Goal: Information Seeking & Learning: Learn about a topic

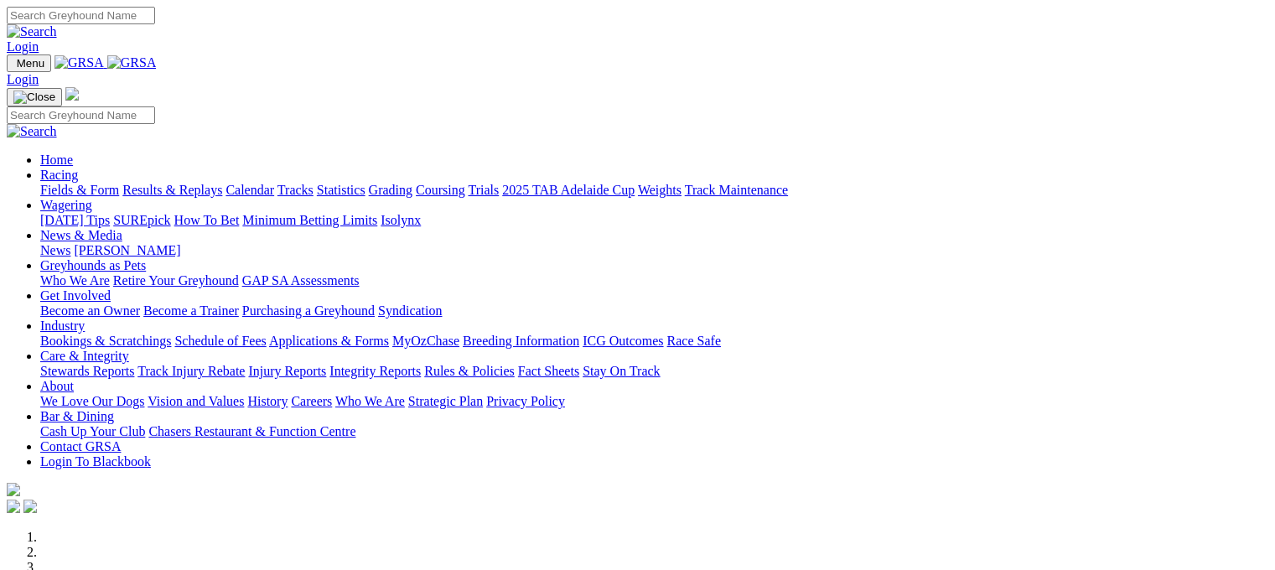
click at [366, 183] on link "Statistics" at bounding box center [341, 190] width 49 height 14
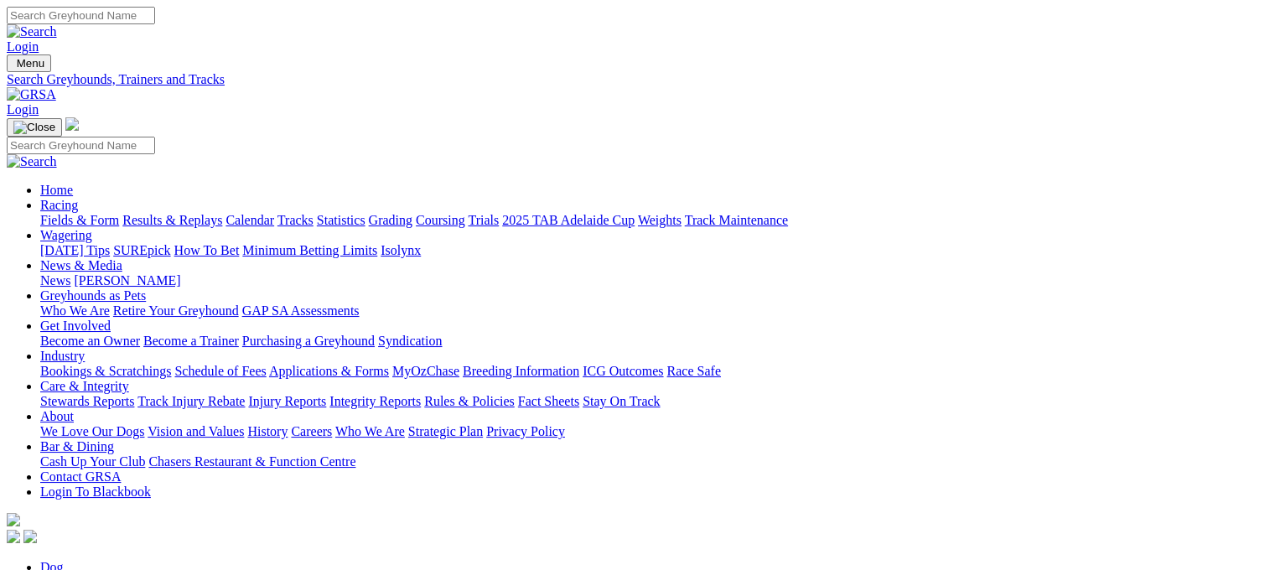
click at [71, 213] on link "Fields & Form" at bounding box center [79, 220] width 79 height 14
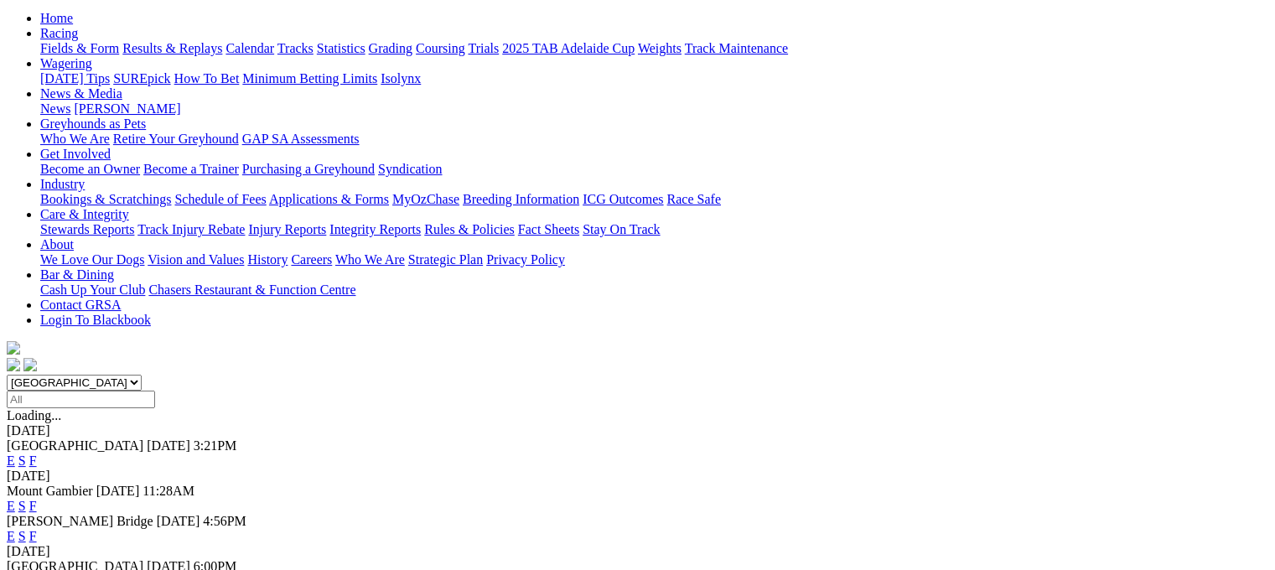
scroll to position [142, 0]
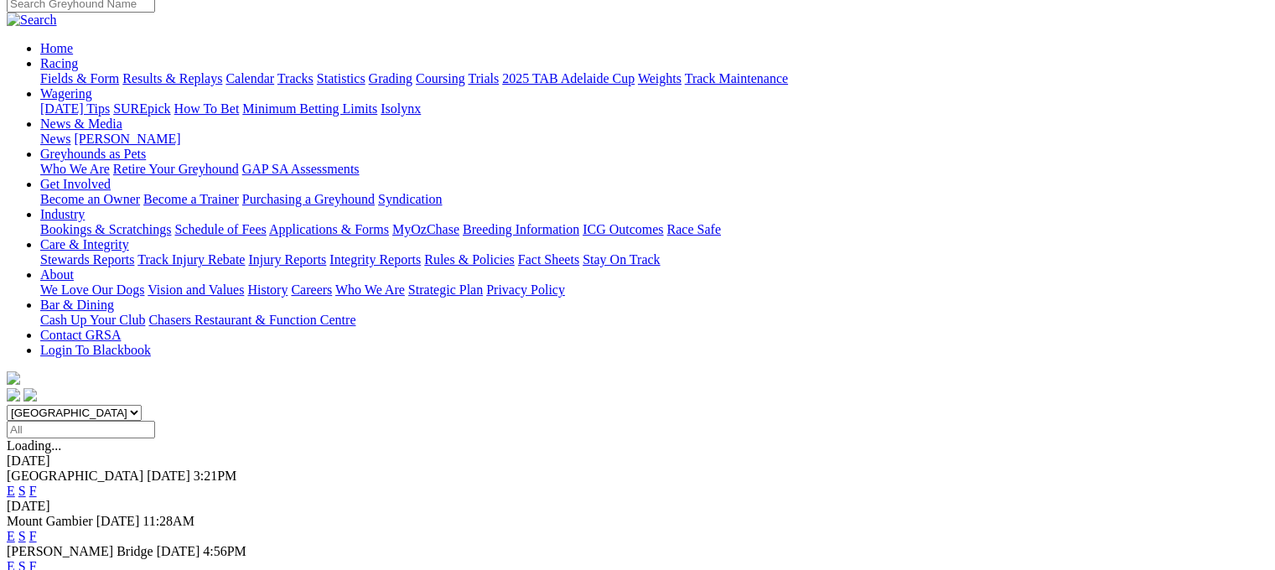
click at [37, 484] on link "F" at bounding box center [33, 491] width 8 height 14
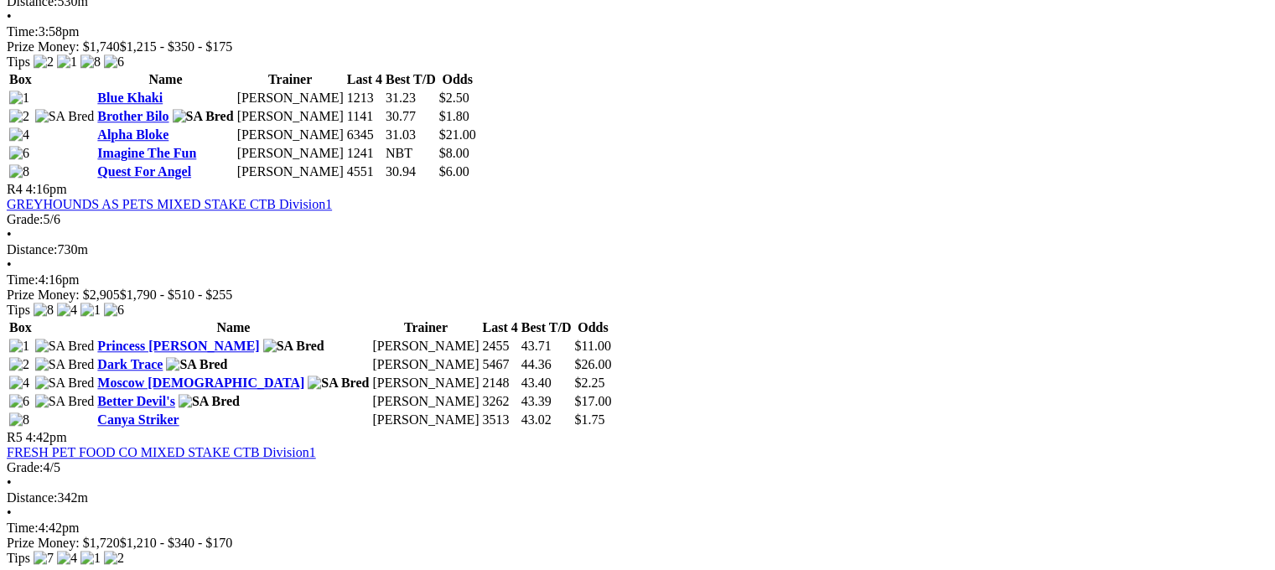
scroll to position [999, 0]
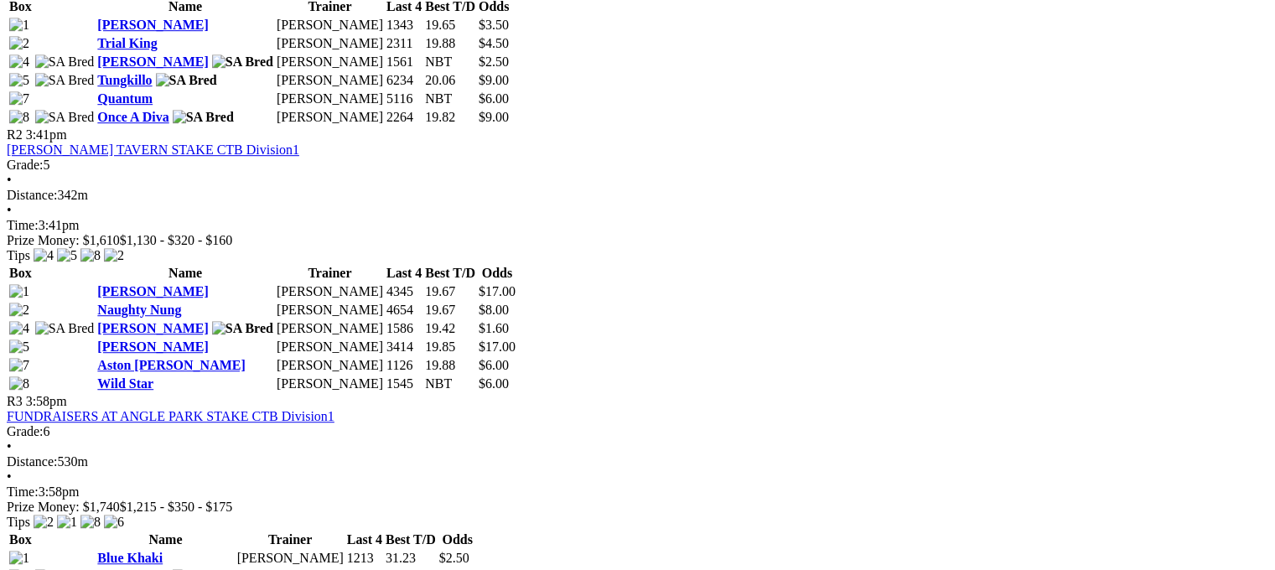
drag, startPoint x: 1287, startPoint y: 248, endPoint x: 238, endPoint y: 235, distance: 1048.9
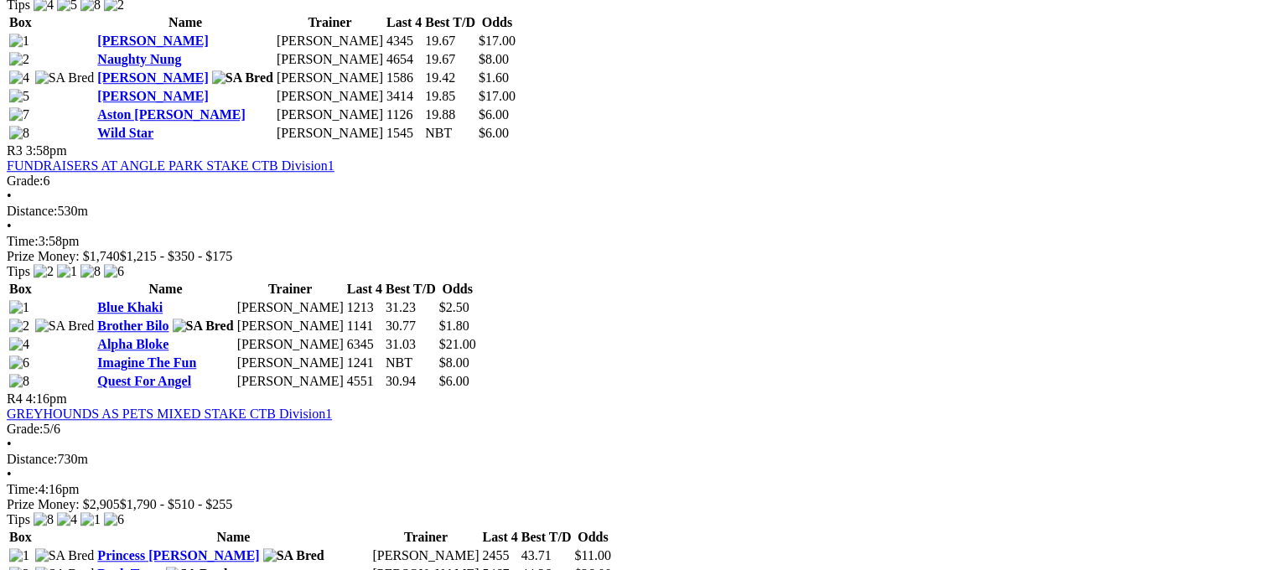
scroll to position [1353, 0]
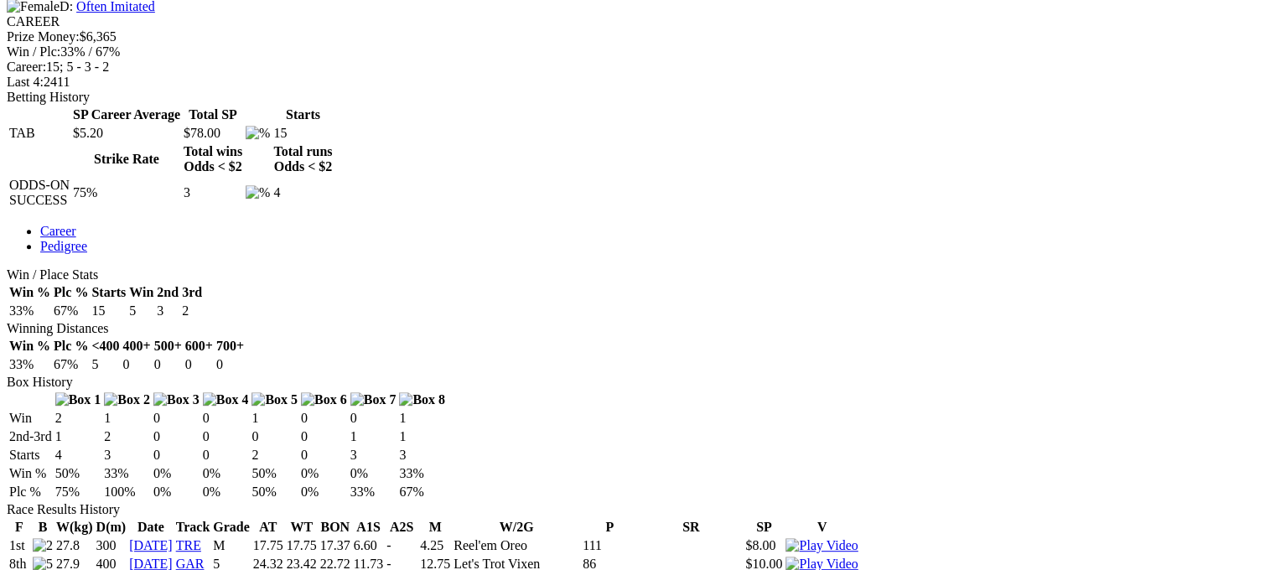
scroll to position [709, 0]
